Goal: Information Seeking & Learning: Learn about a topic

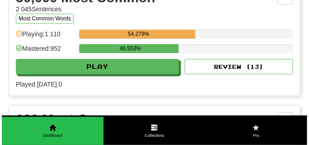
scroll to position [1064, 0]
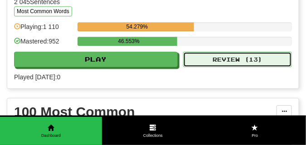
click at [224, 67] on button "Review ( 13 )" at bounding box center [237, 59] width 109 height 15
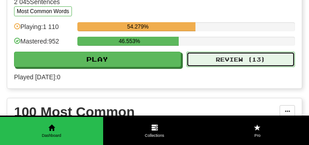
select select "**"
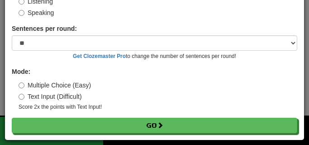
scroll to position [84, 0]
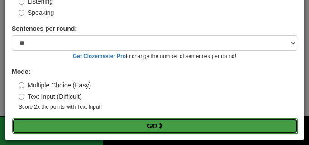
click at [114, 128] on button "Go" at bounding box center [155, 125] width 286 height 15
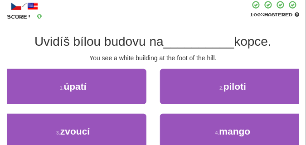
scroll to position [68, 0]
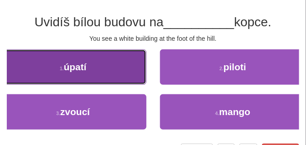
click at [88, 77] on button "1 . úpatí" at bounding box center [73, 66] width 146 height 35
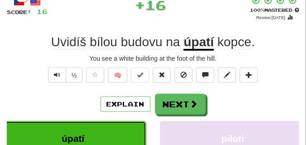
scroll to position [45, 0]
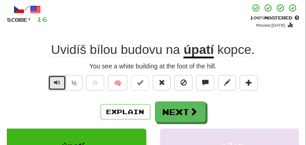
click at [55, 80] on span "Text-to-speech controls" at bounding box center [57, 82] width 6 height 6
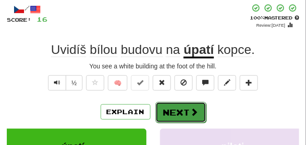
click at [173, 108] on button "Next" at bounding box center [180, 112] width 51 height 21
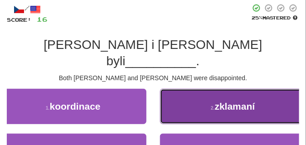
click at [204, 95] on button "2 . zklamaní" at bounding box center [233, 106] width 146 height 35
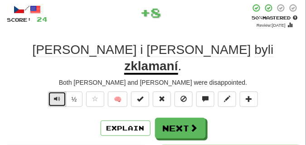
click at [60, 91] on button "Text-to-speech controls" at bounding box center [57, 98] width 18 height 15
click at [58, 96] on span "Text-to-speech controls" at bounding box center [57, 99] width 6 height 6
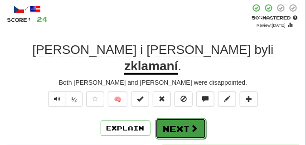
click at [159, 118] on button "Next" at bounding box center [180, 128] width 51 height 21
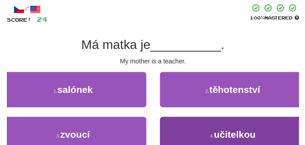
drag, startPoint x: 159, startPoint y: 106, endPoint x: 188, endPoint y: 131, distance: 38.2
click at [189, 132] on div "1 . salónek 2 . těhotenství 3 . zvoucí 4 . učitelkou" at bounding box center [153, 117] width 306 height 90
click at [188, 131] on button "4 . učitelkou" at bounding box center [233, 134] width 146 height 35
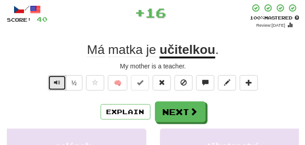
click at [57, 80] on span "Text-to-speech controls" at bounding box center [57, 82] width 6 height 6
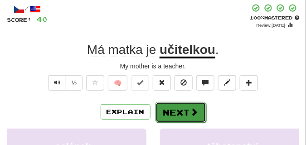
click at [168, 104] on button "Next" at bounding box center [180, 112] width 51 height 21
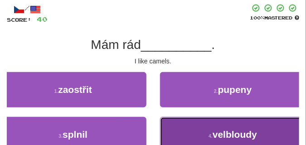
click at [180, 120] on button "4 . velbloudy" at bounding box center [233, 134] width 146 height 35
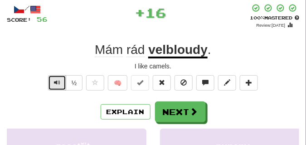
click at [58, 79] on span "Text-to-speech controls" at bounding box center [57, 82] width 6 height 6
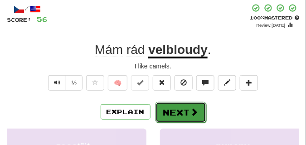
click at [182, 104] on button "Next" at bounding box center [180, 112] width 51 height 21
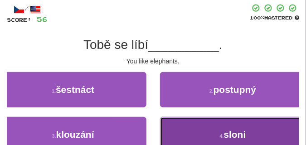
click at [179, 119] on button "4 . sloni" at bounding box center [233, 134] width 146 height 35
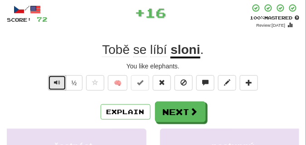
click at [57, 82] on span "Text-to-speech controls" at bounding box center [57, 82] width 6 height 6
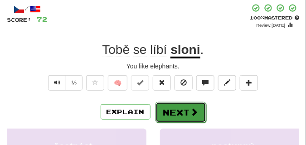
click at [178, 104] on button "Next" at bounding box center [180, 112] width 51 height 21
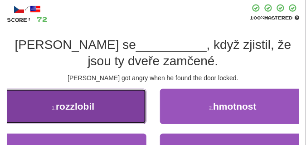
click at [120, 104] on button "1 . rozzlobil" at bounding box center [73, 106] width 146 height 35
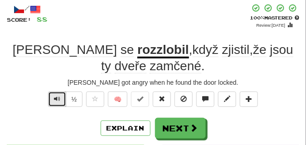
click at [62, 99] on button "Text-to-speech controls" at bounding box center [57, 98] width 18 height 15
click at [56, 98] on span "Text-to-speech controls" at bounding box center [57, 99] width 6 height 6
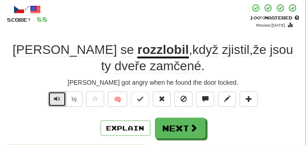
drag, startPoint x: 56, startPoint y: 98, endPoint x: 61, endPoint y: 114, distance: 17.2
click at [61, 114] on div "/ Score: 88 + 16 100 % Mastered Review: 2026-03-15 Tom se rozzlobil , když zjis…" at bounding box center [153, 143] width 292 height 279
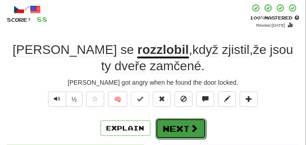
click at [172, 123] on button "Next" at bounding box center [180, 128] width 51 height 21
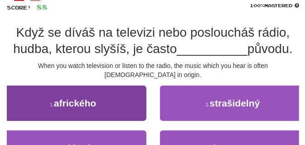
scroll to position [68, 0]
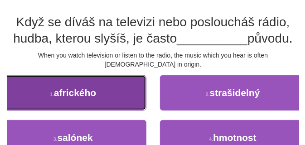
click at [125, 93] on button "1 . afrického" at bounding box center [73, 92] width 146 height 35
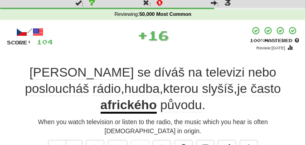
scroll to position [45, 0]
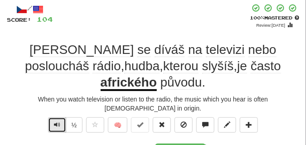
click at [52, 117] on button "Text-to-speech controls" at bounding box center [57, 124] width 18 height 15
click at [55, 121] on span "Text-to-speech controls" at bounding box center [57, 124] width 6 height 6
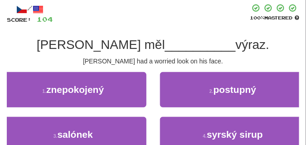
click at [155, 94] on div "2 . postupný" at bounding box center [233, 94] width 160 height 45
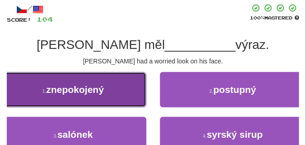
click at [122, 93] on button "1 . znepokojený" at bounding box center [73, 89] width 146 height 35
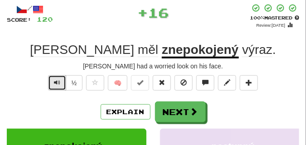
click at [61, 82] on button "Text-to-speech controls" at bounding box center [57, 82] width 18 height 15
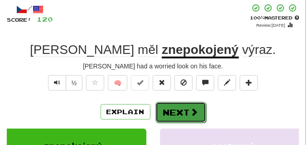
click at [174, 104] on button "Next" at bounding box center [180, 112] width 51 height 21
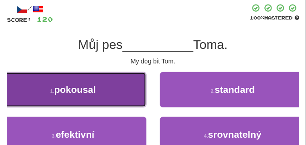
click at [109, 101] on button "1 . pokousal" at bounding box center [73, 89] width 146 height 35
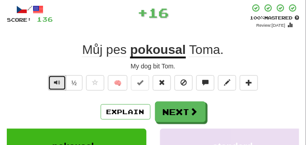
click at [61, 80] on button "Text-to-speech controls" at bounding box center [57, 82] width 18 height 15
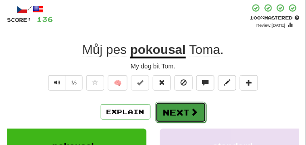
click at [170, 105] on button "Next" at bounding box center [180, 112] width 51 height 21
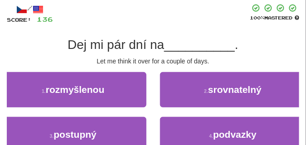
click at [158, 94] on div "2 . srovnatelný" at bounding box center [233, 94] width 160 height 45
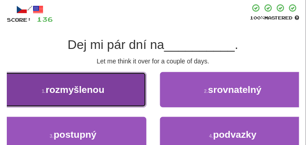
click at [129, 96] on button "1 . rozmyšlenou" at bounding box center [73, 89] width 146 height 35
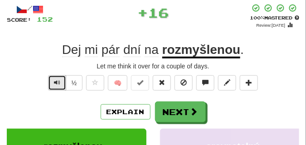
click at [60, 80] on button "Text-to-speech controls" at bounding box center [57, 82] width 18 height 15
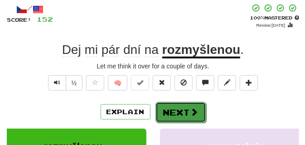
click at [179, 106] on button "Next" at bounding box center [180, 112] width 51 height 21
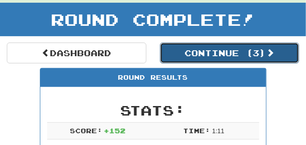
click at [209, 49] on button "Continue ( 3 )" at bounding box center [229, 53] width 139 height 21
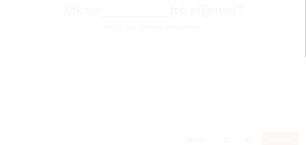
scroll to position [40, 0]
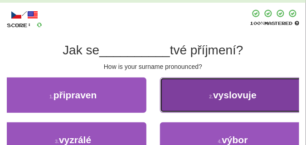
click at [176, 91] on button "2 . vyslovuje" at bounding box center [233, 94] width 146 height 35
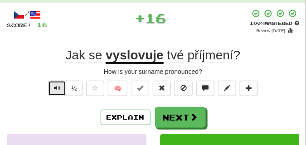
click at [57, 87] on span "Text-to-speech controls" at bounding box center [57, 88] width 6 height 6
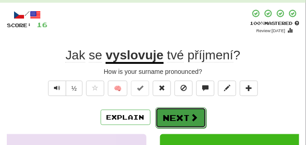
click at [167, 112] on button "Next" at bounding box center [180, 117] width 51 height 21
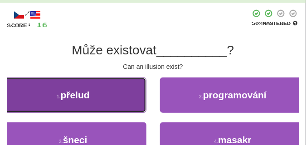
click at [103, 102] on button "1 . přelud" at bounding box center [73, 94] width 146 height 35
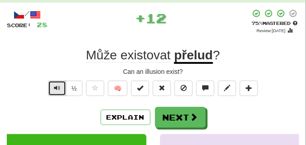
click at [56, 86] on span "Text-to-speech controls" at bounding box center [57, 88] width 6 height 6
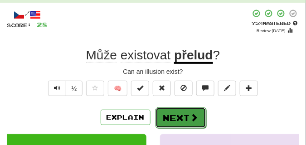
click at [186, 111] on button "Next" at bounding box center [180, 117] width 51 height 21
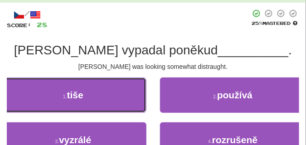
drag, startPoint x: 141, startPoint y: 90, endPoint x: 150, endPoint y: 91, distance: 9.5
click at [150, 91] on div "1 . tiše" at bounding box center [73, 99] width 160 height 45
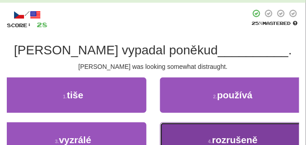
click at [198, 134] on button "4 . rozrušeně" at bounding box center [233, 139] width 146 height 35
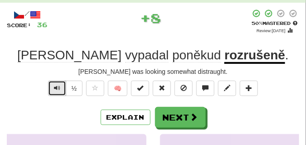
click at [60, 87] on button "Text-to-speech controls" at bounding box center [57, 88] width 18 height 15
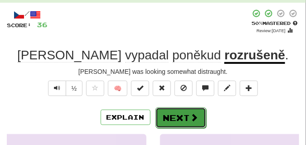
click at [167, 114] on button "Next" at bounding box center [180, 117] width 51 height 21
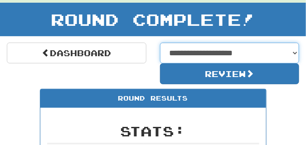
click at [294, 53] on select "**********" at bounding box center [229, 53] width 139 height 21
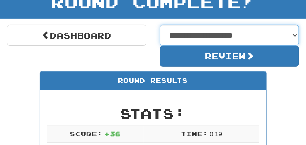
scroll to position [62, 0]
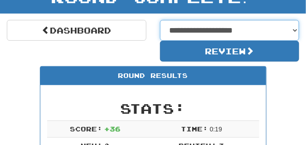
click at [295, 30] on select "**********" at bounding box center [229, 30] width 139 height 21
select select "**********"
click at [160, 20] on select "**********" at bounding box center [229, 30] width 139 height 21
select select "**********"
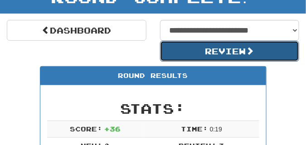
click at [190, 51] on button "Review" at bounding box center [229, 51] width 139 height 21
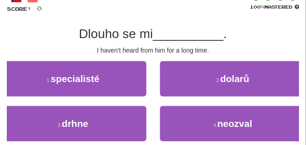
scroll to position [68, 0]
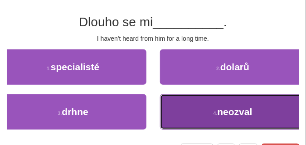
click at [171, 102] on button "4 . neozval" at bounding box center [233, 111] width 146 height 35
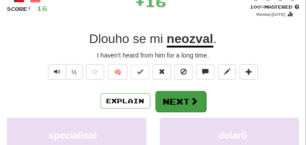
scroll to position [45, 0]
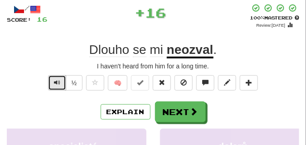
click at [57, 83] on span "Text-to-speech controls" at bounding box center [57, 82] width 6 height 6
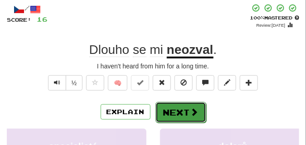
click at [185, 108] on button "Next" at bounding box center [180, 112] width 51 height 21
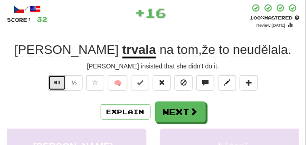
click at [60, 83] on button "Text-to-speech controls" at bounding box center [57, 82] width 18 height 15
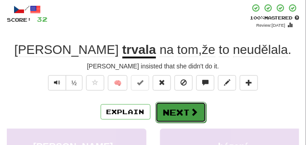
click at [170, 108] on button "Next" at bounding box center [180, 112] width 51 height 21
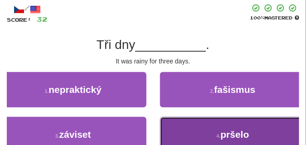
click at [195, 120] on button "4 . pršelo" at bounding box center [233, 134] width 146 height 35
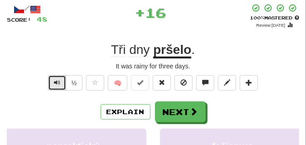
click at [61, 80] on button "Text-to-speech controls" at bounding box center [57, 82] width 18 height 15
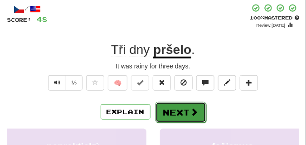
click at [175, 108] on button "Next" at bounding box center [180, 112] width 51 height 21
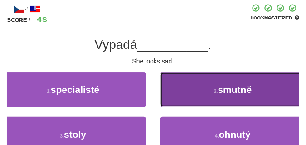
click at [184, 85] on button "2 . smutně" at bounding box center [233, 89] width 146 height 35
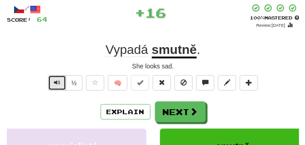
click at [58, 82] on span "Text-to-speech controls" at bounding box center [57, 82] width 6 height 6
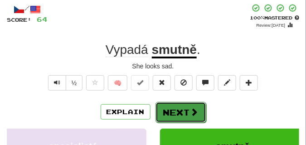
click at [173, 107] on button "Next" at bounding box center [180, 112] width 51 height 21
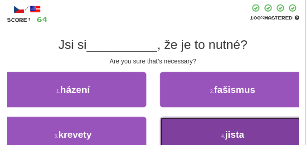
click at [185, 119] on button "4 . jista" at bounding box center [233, 134] width 146 height 35
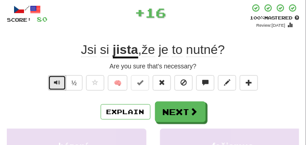
click at [52, 81] on button "Text-to-speech controls" at bounding box center [57, 82] width 18 height 15
click at [55, 78] on button "Text-to-speech controls" at bounding box center [57, 82] width 18 height 15
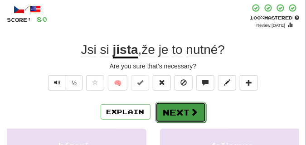
click at [172, 104] on button "Next" at bounding box center [180, 112] width 51 height 21
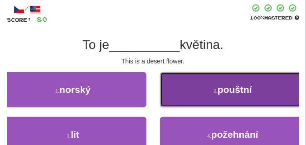
click at [202, 92] on button "2 . pouštní" at bounding box center [233, 89] width 146 height 35
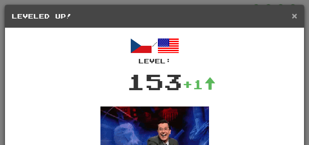
click at [292, 14] on span "×" at bounding box center [294, 15] width 5 height 10
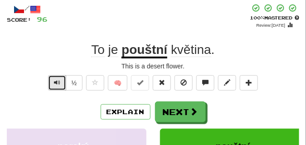
click at [50, 77] on button "Text-to-speech controls" at bounding box center [57, 82] width 18 height 15
click at [56, 82] on span "Text-to-speech controls" at bounding box center [57, 82] width 6 height 6
click at [56, 81] on span "Text-to-speech controls" at bounding box center [57, 82] width 6 height 6
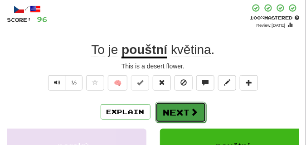
click at [169, 109] on button "Next" at bounding box center [180, 112] width 51 height 21
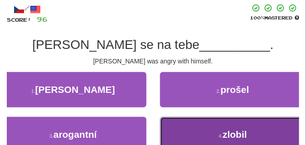
click at [167, 126] on button "4 . zlobil" at bounding box center [233, 134] width 146 height 35
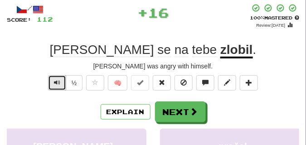
click at [58, 80] on span "Text-to-speech controls" at bounding box center [57, 82] width 6 height 6
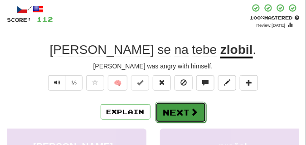
click at [182, 107] on button "Next" at bounding box center [180, 112] width 51 height 21
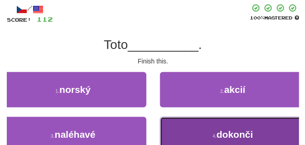
click at [176, 124] on button "4 . dokonči" at bounding box center [233, 134] width 146 height 35
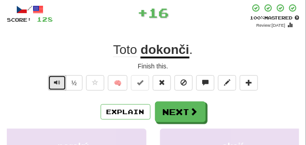
click at [58, 83] on span "Text-to-speech controls" at bounding box center [57, 82] width 6 height 6
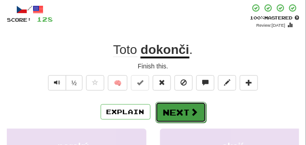
click at [172, 109] on button "Next" at bounding box center [180, 112] width 51 height 21
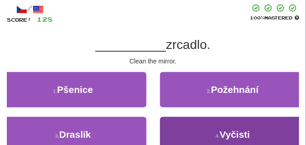
drag, startPoint x: 172, startPoint y: 108, endPoint x: 177, endPoint y: 121, distance: 14.0
click at [177, 121] on div "1 . Pšenice 2 . Požehnání 3 . Draslík 4 . Vyčisti" at bounding box center [153, 117] width 306 height 90
click at [177, 121] on button "4 . Vyčisti" at bounding box center [233, 134] width 146 height 35
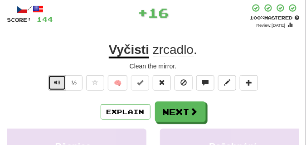
click at [57, 81] on span "Text-to-speech controls" at bounding box center [57, 82] width 6 height 6
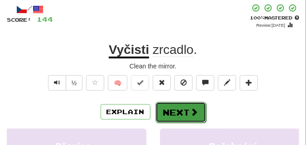
click at [167, 110] on button "Next" at bounding box center [180, 112] width 51 height 21
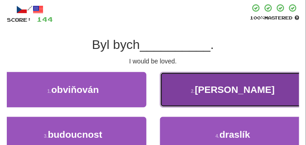
click at [172, 88] on button "2 . milován" at bounding box center [233, 89] width 146 height 35
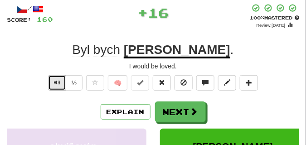
click at [65, 81] on button "Text-to-speech controls" at bounding box center [57, 82] width 18 height 15
click at [63, 81] on button "Text-to-speech controls" at bounding box center [57, 82] width 18 height 15
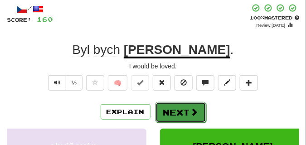
click at [170, 105] on button "Next" at bounding box center [180, 112] width 51 height 21
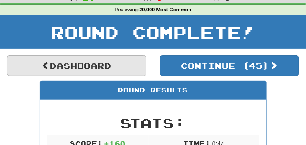
scroll to position [17, 0]
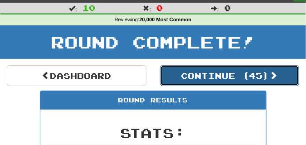
click at [183, 69] on button "Continue ( 45 )" at bounding box center [229, 75] width 139 height 21
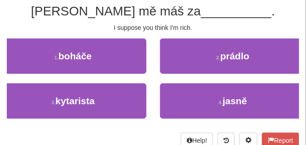
scroll to position [85, 0]
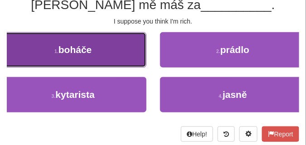
click at [93, 53] on button "1 . boháče" at bounding box center [73, 49] width 146 height 35
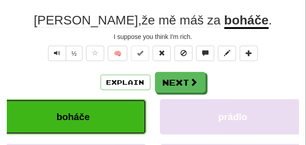
scroll to position [67, 0]
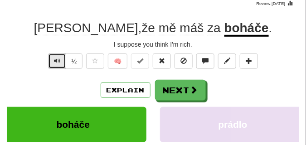
click at [57, 60] on span "Text-to-speech controls" at bounding box center [57, 60] width 6 height 6
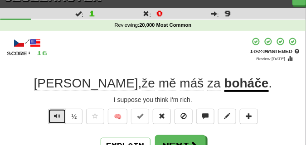
scroll to position [23, 0]
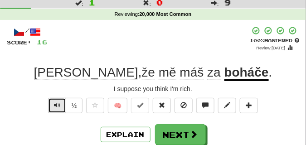
click at [61, 108] on button "Text-to-speech controls" at bounding box center [57, 105] width 18 height 15
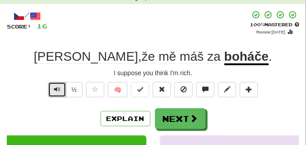
scroll to position [45, 0]
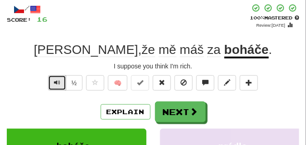
click at [60, 84] on button "Text-to-speech controls" at bounding box center [57, 82] width 18 height 15
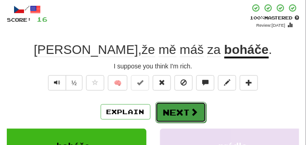
click at [181, 105] on button "Next" at bounding box center [180, 112] width 51 height 21
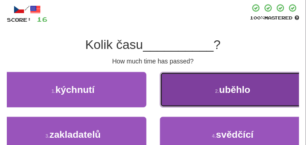
click at [205, 97] on button "2 . uběhlo" at bounding box center [233, 89] width 146 height 35
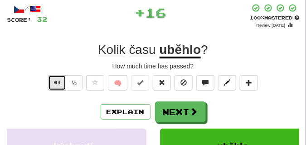
click at [51, 81] on button "Text-to-speech controls" at bounding box center [57, 82] width 18 height 15
click at [60, 78] on button "Text-to-speech controls" at bounding box center [57, 82] width 18 height 15
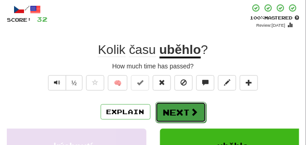
click at [175, 104] on button "Next" at bounding box center [180, 112] width 51 height 21
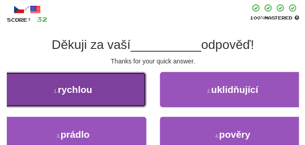
click at [114, 91] on button "1 . rychlou" at bounding box center [73, 89] width 146 height 35
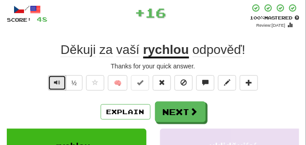
click at [57, 80] on span "Text-to-speech controls" at bounding box center [57, 82] width 6 height 6
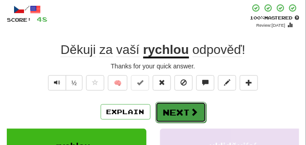
click at [168, 102] on button "Next" at bounding box center [180, 112] width 51 height 21
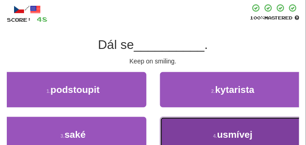
click at [204, 126] on button "4 . usmívej" at bounding box center [233, 134] width 146 height 35
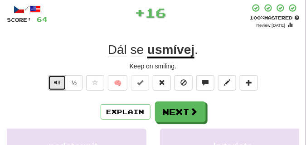
click at [62, 86] on button "Text-to-speech controls" at bounding box center [57, 82] width 18 height 15
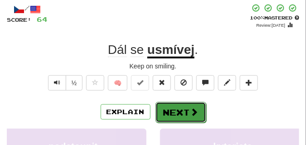
click at [188, 105] on button "Next" at bounding box center [180, 112] width 51 height 21
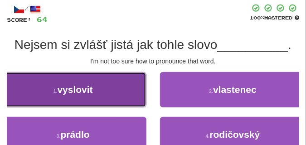
click at [117, 95] on button "1 . vyslovit" at bounding box center [73, 89] width 146 height 35
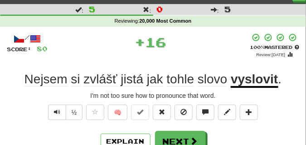
scroll to position [23, 0]
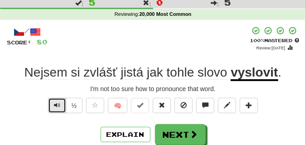
click at [61, 100] on button "Text-to-speech controls" at bounding box center [57, 105] width 18 height 15
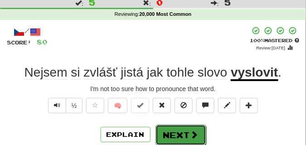
click at [179, 126] on button "Next" at bounding box center [180, 134] width 51 height 21
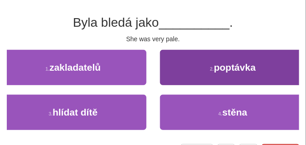
scroll to position [68, 0]
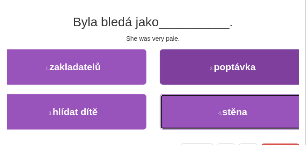
click at [176, 117] on button "4 . stěna" at bounding box center [233, 111] width 146 height 35
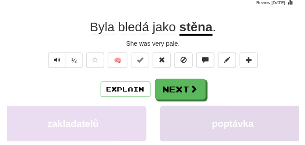
scroll to position [45, 0]
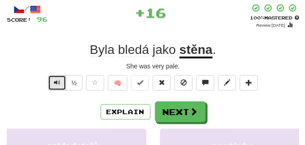
click at [50, 81] on button "Text-to-speech controls" at bounding box center [57, 82] width 18 height 15
click at [56, 80] on span "Text-to-speech controls" at bounding box center [57, 82] width 6 height 6
click at [57, 80] on span "Text-to-speech controls" at bounding box center [57, 82] width 6 height 6
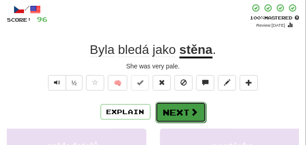
click at [180, 105] on button "Next" at bounding box center [180, 112] width 51 height 21
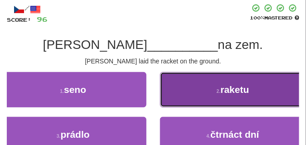
click at [189, 85] on button "2 . raketu" at bounding box center [233, 89] width 146 height 35
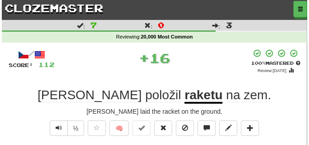
scroll to position [23, 0]
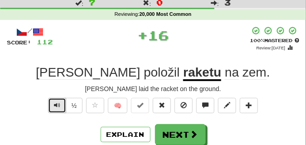
click at [58, 105] on span "Text-to-speech controls" at bounding box center [57, 105] width 6 height 6
click at [57, 105] on span "Text-to-speech controls" at bounding box center [57, 105] width 6 height 6
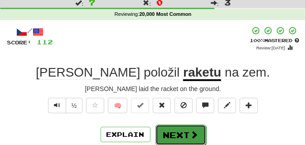
click at [177, 128] on button "Next" at bounding box center [180, 134] width 51 height 21
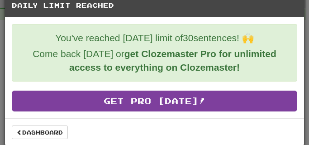
scroll to position [16, 0]
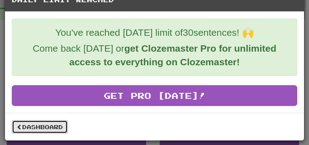
click at [64, 126] on link "Dashboard" at bounding box center [40, 127] width 56 height 14
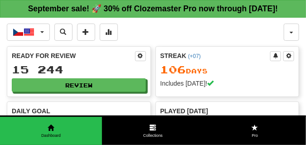
click at [196, 41] on div "Čeština / English 한국어 / English Streak: 10 Review: 40 Points today: 0 Čeština /…" at bounding box center [145, 32] width 277 height 17
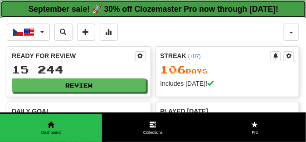
click at [198, 18] on link "September sale! 🚀 30% off Clozemaster Pro now through Sunday September 21!" at bounding box center [153, 9] width 306 height 18
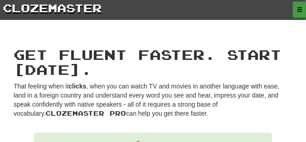
click at [298, 9] on span "button" at bounding box center [298, 9] width 5 height 5
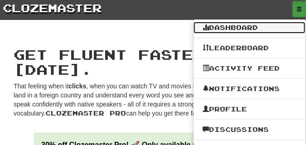
click at [257, 27] on link "Dashboard" at bounding box center [249, 28] width 112 height 12
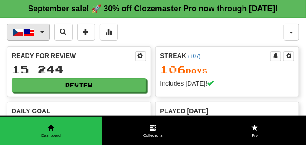
click at [40, 41] on button "Čeština / English" at bounding box center [28, 32] width 43 height 17
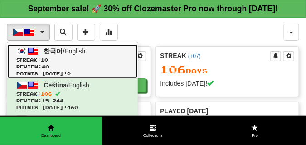
click at [42, 59] on link "한국어 / English Streak: 10 Review: 40 Points [DATE]: 0" at bounding box center [72, 61] width 130 height 34
